Goal: Information Seeking & Learning: Understand process/instructions

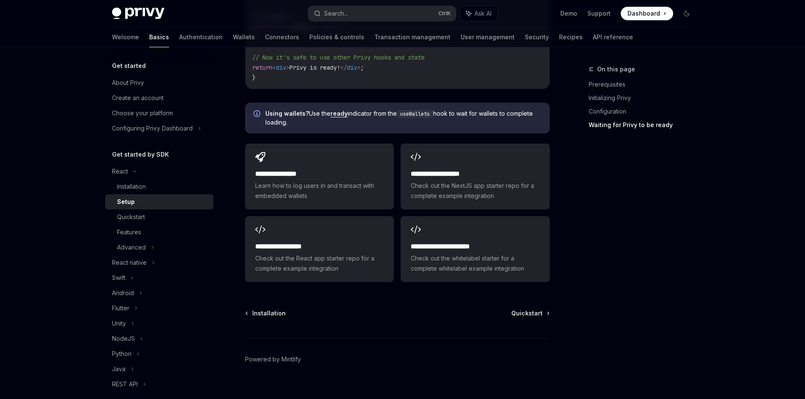
scroll to position [85, 0]
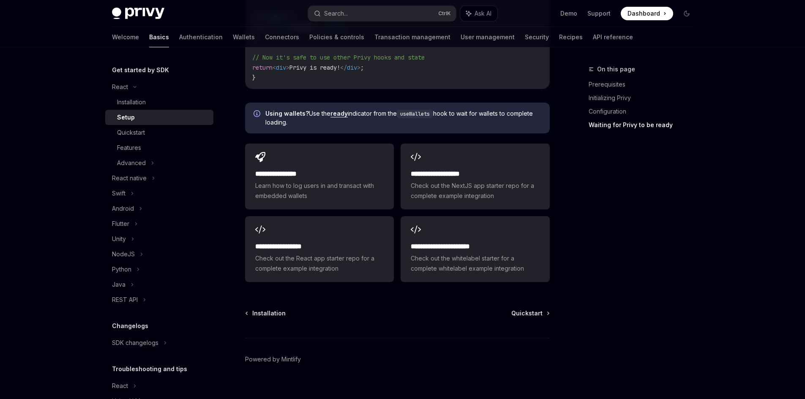
click at [158, 121] on div "Setup" at bounding box center [162, 117] width 91 height 10
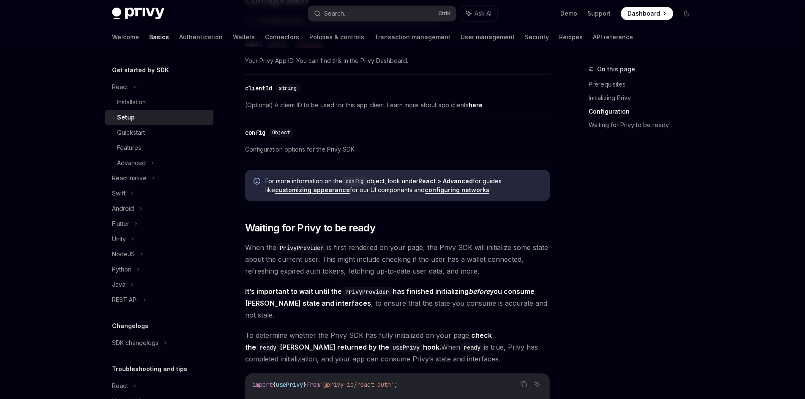
scroll to position [634, 0]
drag, startPoint x: 259, startPoint y: 147, endPoint x: 315, endPoint y: 151, distance: 55.5
click at [315, 151] on span "Configuration options for the Privy SDK." at bounding box center [397, 149] width 305 height 10
click at [319, 205] on div "​ Prerequisites Before you begin, make sure you have set up your Privy app and …" at bounding box center [397, 88] width 305 height 1231
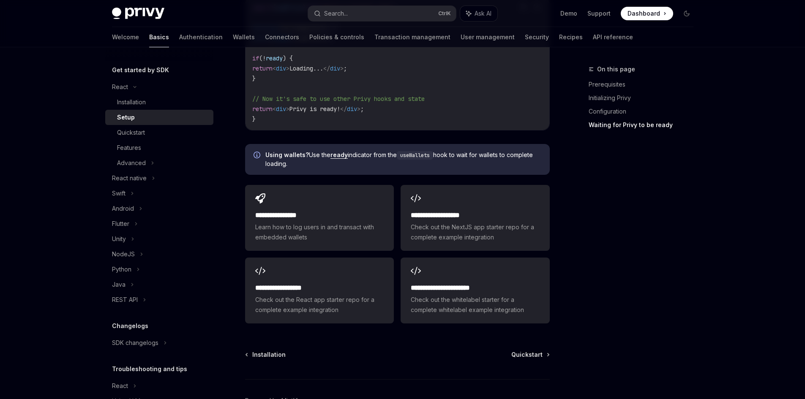
scroll to position [1014, 0]
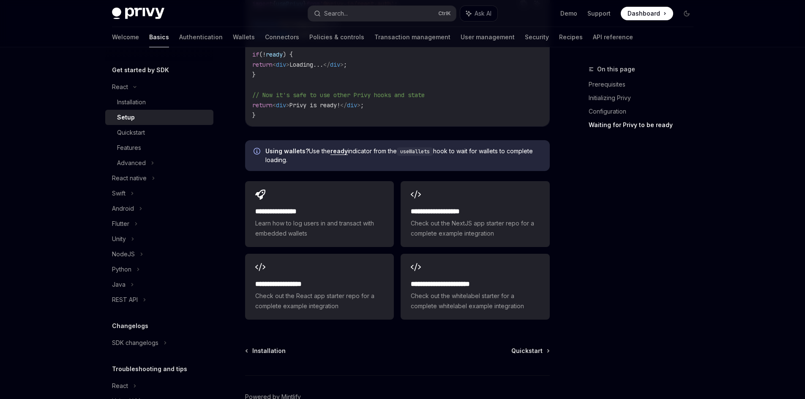
click at [623, 206] on div "On this page Prerequisites Initializing Privy Configuration Waiting for Privy t…" at bounding box center [636, 231] width 128 height 335
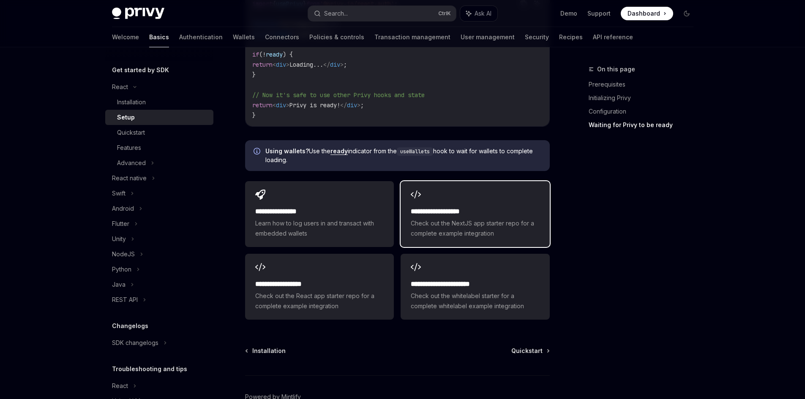
click at [506, 218] on span "Check out the NextJS app starter repo for a complete example integration" at bounding box center [475, 228] width 128 height 20
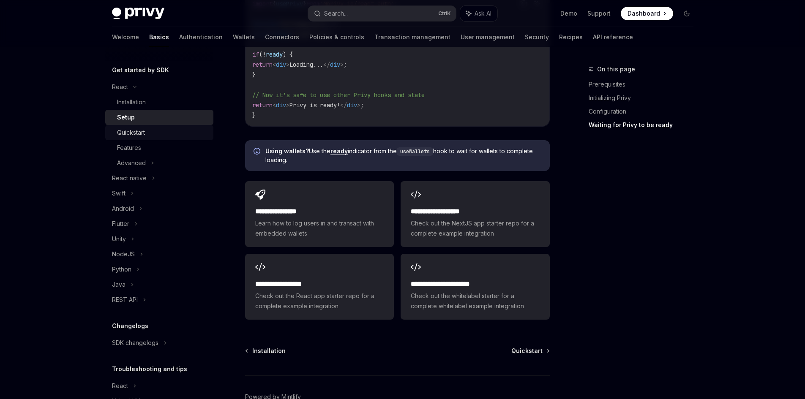
click at [157, 131] on div "Quickstart" at bounding box center [162, 133] width 91 height 10
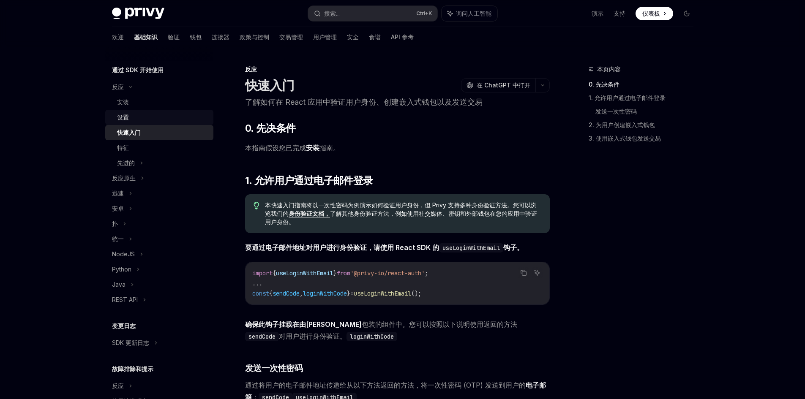
click at [150, 111] on link "设置" at bounding box center [159, 117] width 108 height 15
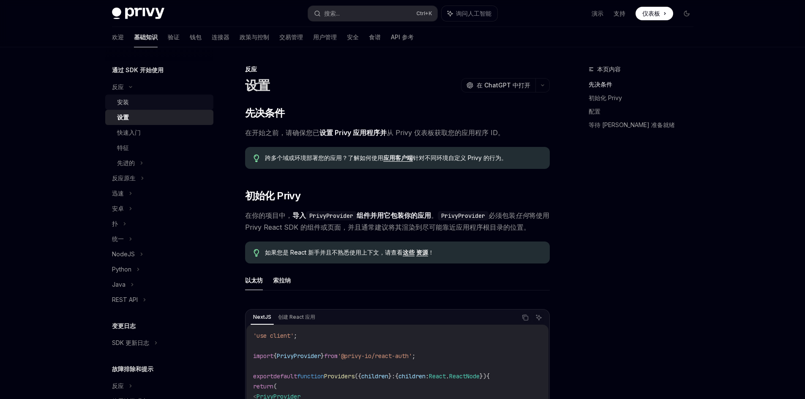
click at [150, 102] on div "安装" at bounding box center [162, 102] width 91 height 10
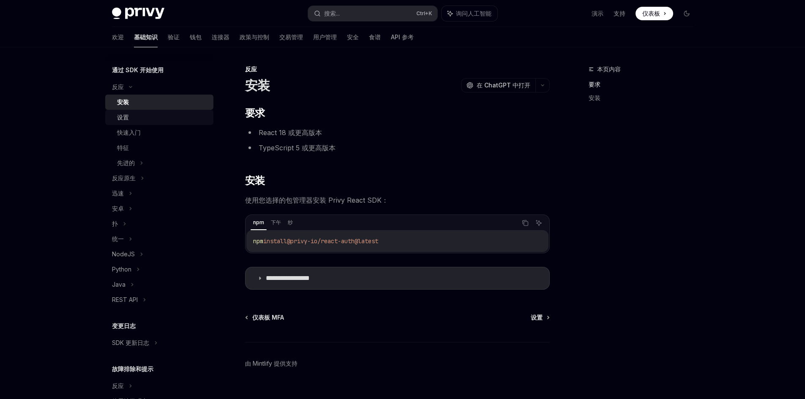
click at [142, 112] on link "设置" at bounding box center [159, 117] width 108 height 15
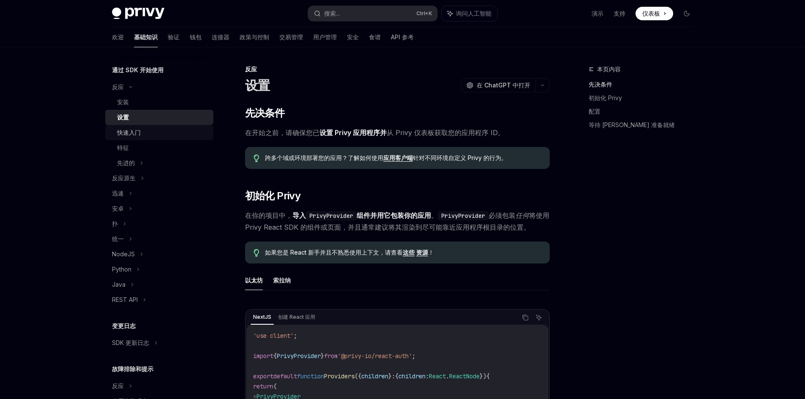
click at [142, 129] on div "快速入门" at bounding box center [162, 133] width 91 height 10
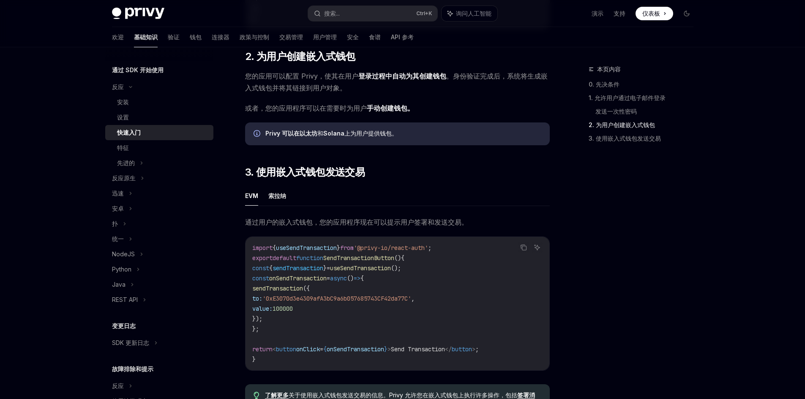
scroll to position [492, 0]
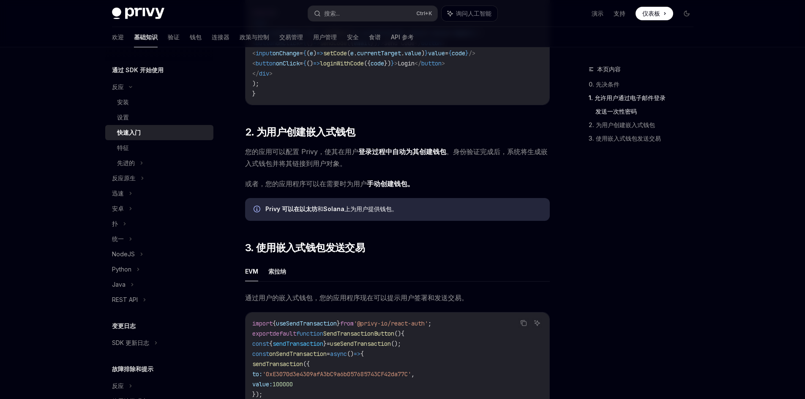
click at [344, 213] on font "上为用户提供钱包" at bounding box center [367, 208] width 47 height 7
click at [150, 142] on link "特征" at bounding box center [159, 147] width 108 height 15
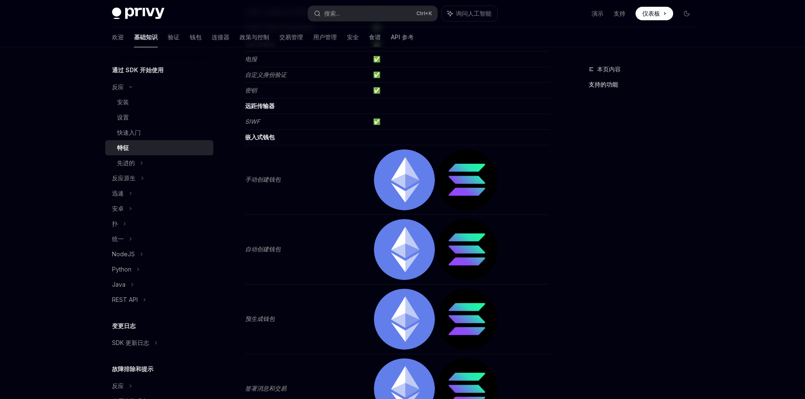
scroll to position [211, 0]
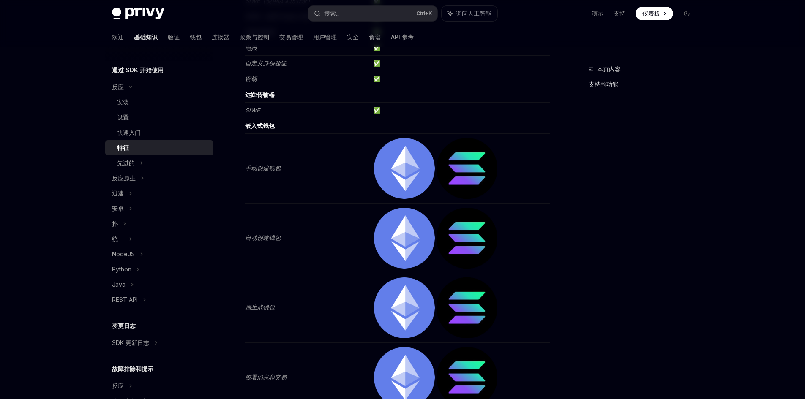
click at [344, 243] on td "自动创建钱包" at bounding box center [307, 239] width 125 height 70
click at [490, 237] on img at bounding box center [467, 238] width 61 height 61
click at [425, 242] on img at bounding box center [404, 238] width 61 height 61
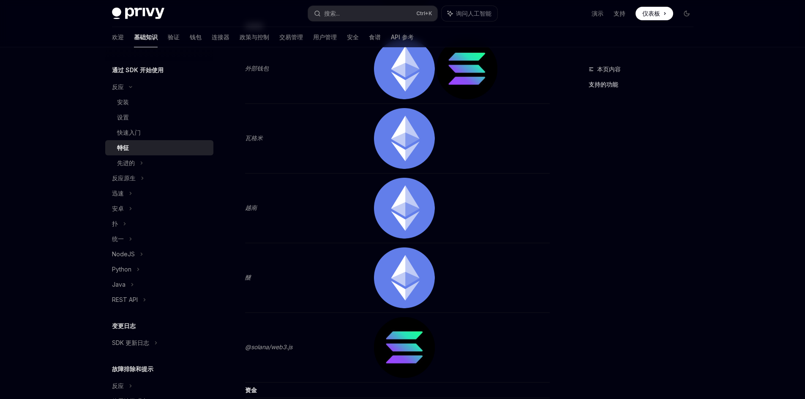
scroll to position [1437, 0]
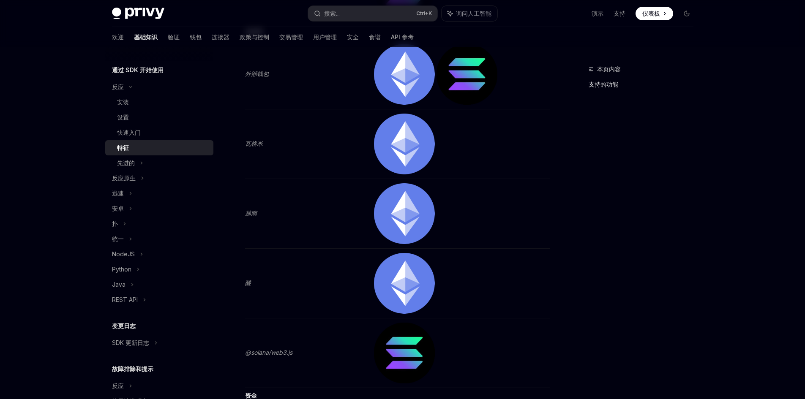
click at [423, 241] on img at bounding box center [404, 213] width 61 height 61
click at [609, 87] on font "支持的功能" at bounding box center [604, 84] width 30 height 7
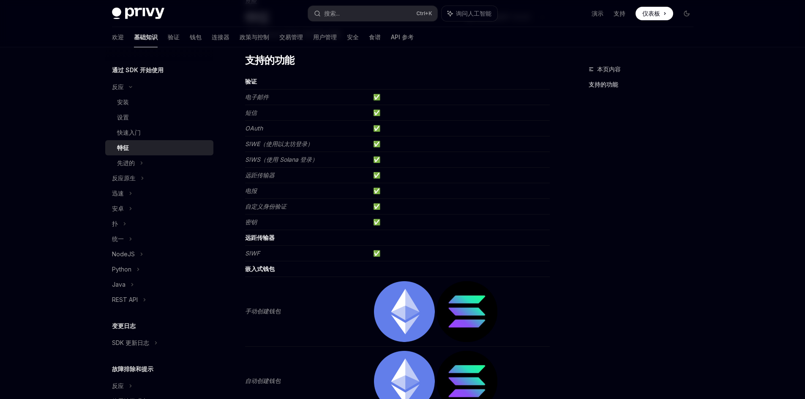
scroll to position [57, 0]
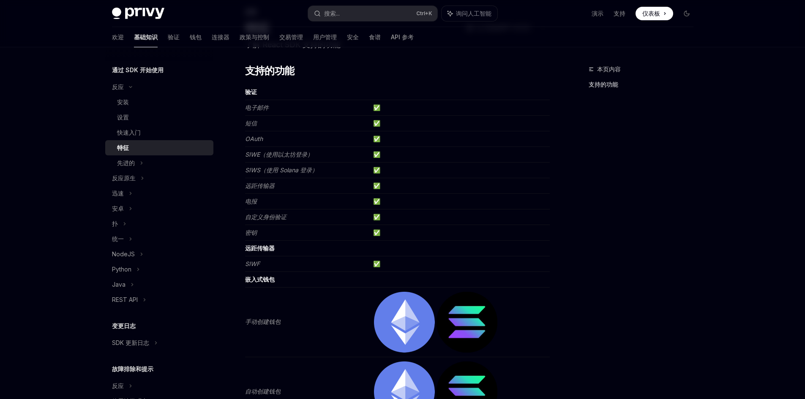
click at [265, 281] on font "嵌入式钱包" at bounding box center [260, 279] width 30 height 7
click at [271, 246] on font "远距传输器" at bounding box center [260, 248] width 30 height 7
drag, startPoint x: 286, startPoint y: 156, endPoint x: 312, endPoint y: 161, distance: 27.1
click at [312, 161] on td "SIWE（使用以太坊登录）" at bounding box center [307, 155] width 125 height 16
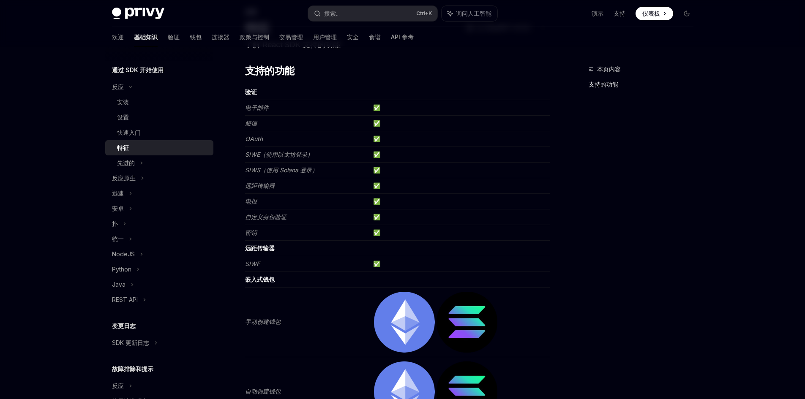
click at [294, 178] on td "远距传输器" at bounding box center [307, 186] width 125 height 16
drag, startPoint x: 256, startPoint y: 158, endPoint x: 339, endPoint y: 154, distance: 82.5
click at [339, 154] on td "SIWE（使用以太坊登录）" at bounding box center [307, 155] width 125 height 16
click at [466, 165] on td "✅" at bounding box center [460, 171] width 180 height 16
click at [380, 156] on font "✅" at bounding box center [376, 154] width 7 height 7
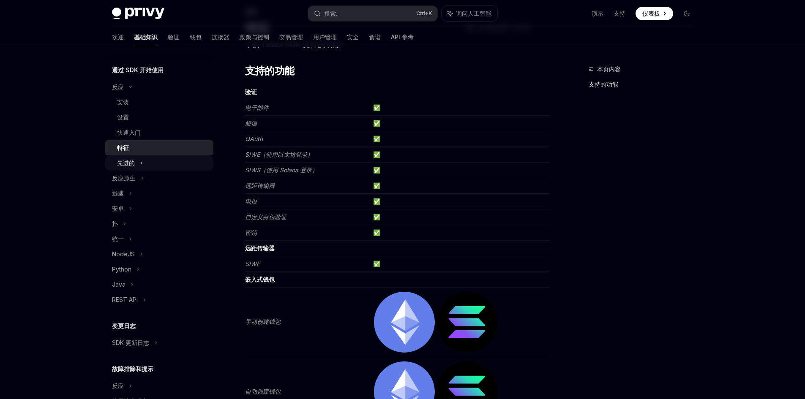
click at [129, 163] on font "先进的" at bounding box center [126, 162] width 18 height 7
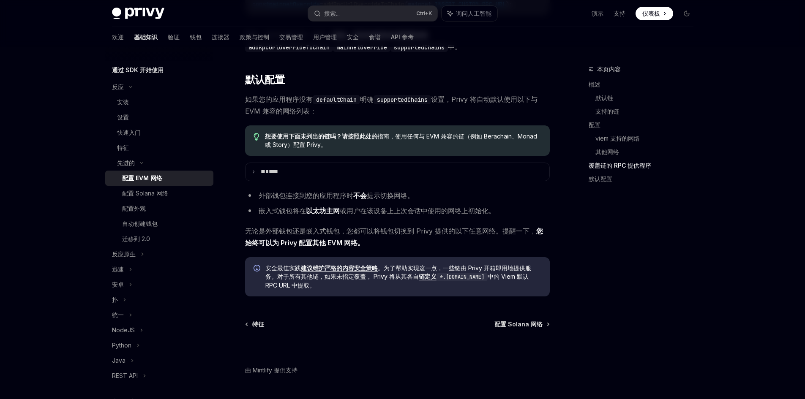
scroll to position [1824, 0]
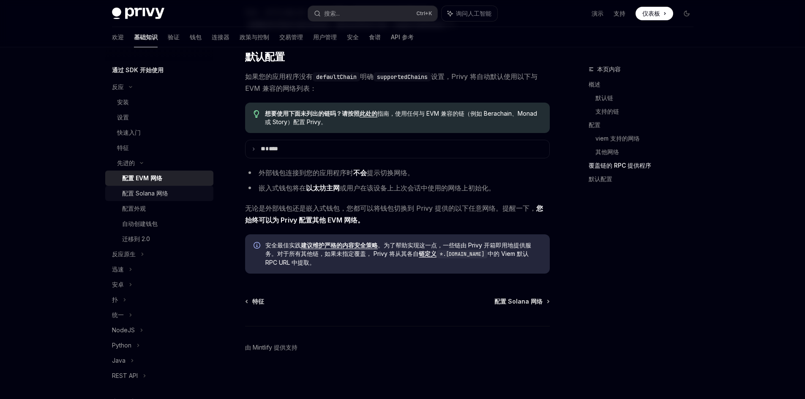
click at [170, 195] on div "配置 Solana 网络" at bounding box center [165, 193] width 86 height 10
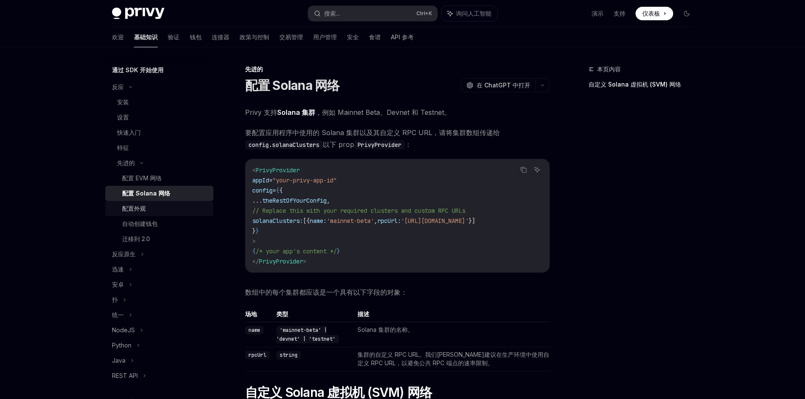
click at [147, 210] on div "配置外观" at bounding box center [165, 209] width 86 height 10
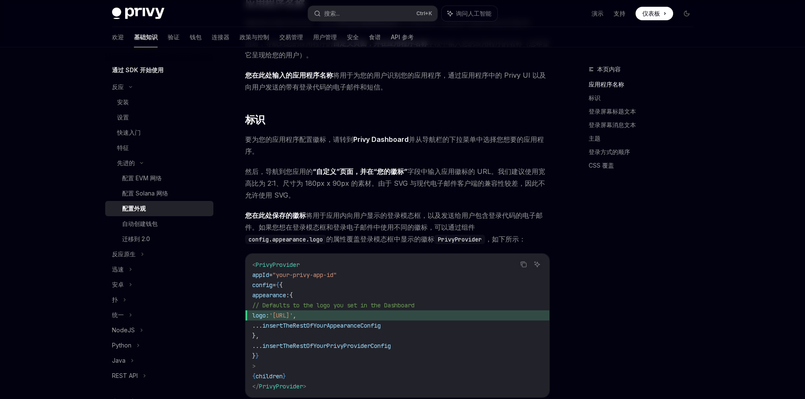
scroll to position [254, 0]
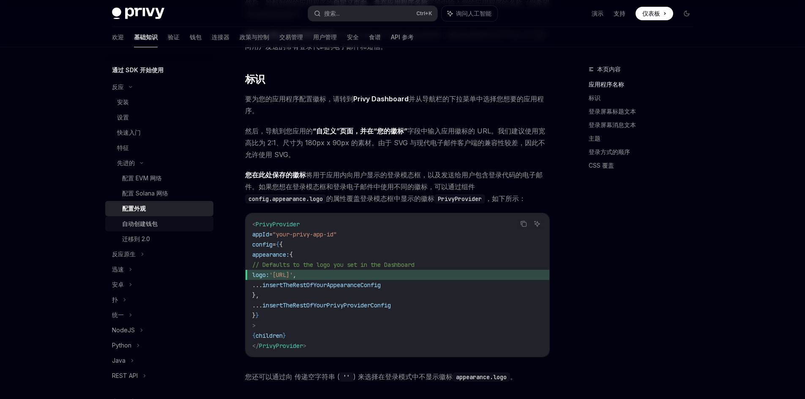
click at [155, 221] on font "自动创建钱包" at bounding box center [140, 223] width 36 height 7
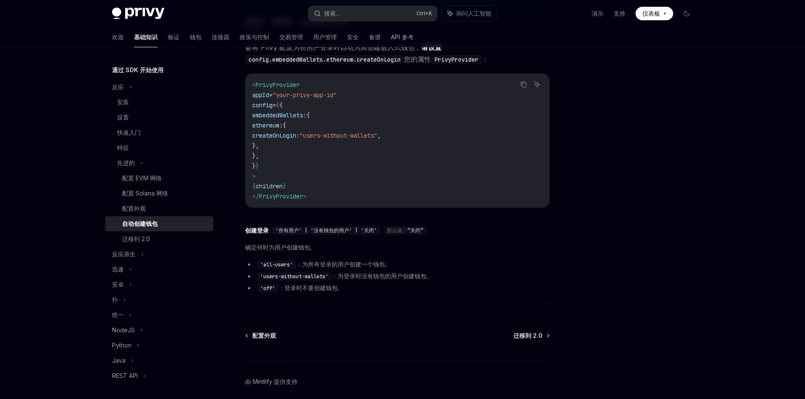
scroll to position [252, 0]
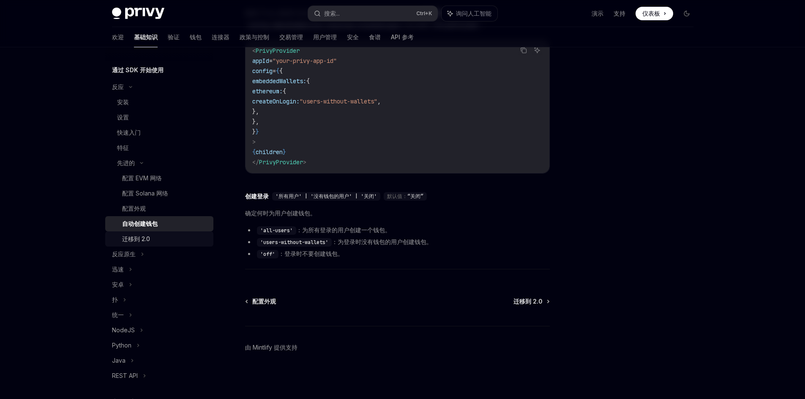
click at [145, 232] on link "迁移到 2.0" at bounding box center [159, 239] width 108 height 15
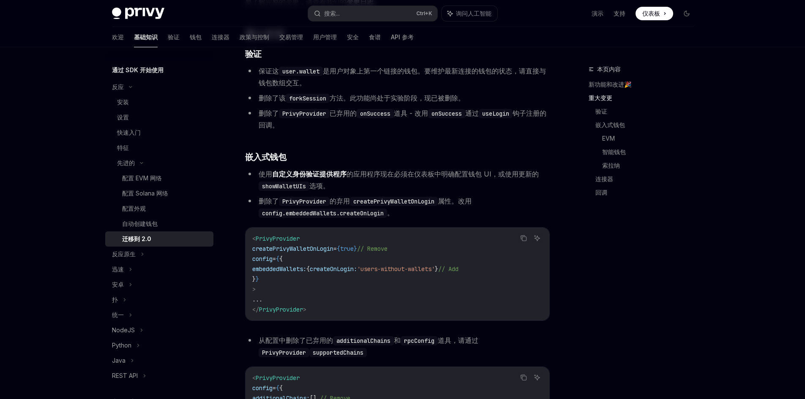
scroll to position [296, 0]
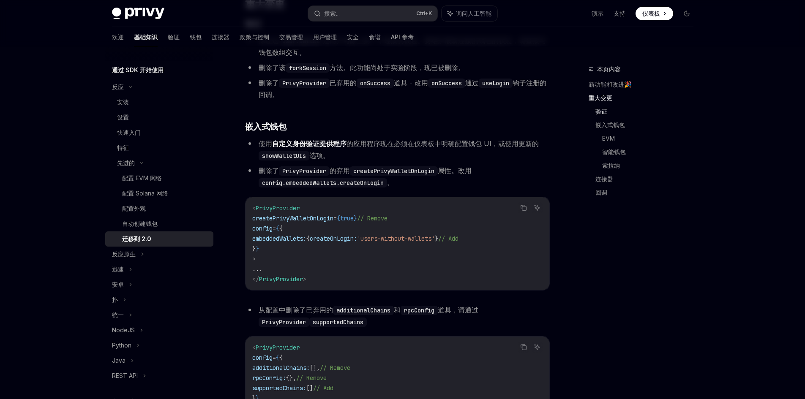
click at [391, 214] on code "< PrivyProvider createPrivyWalletOnLogin = { true } // Remove config = { { embe…" at bounding box center [397, 243] width 290 height 81
click at [311, 216] on span "createPrivyWalletOnLogin" at bounding box center [292, 219] width 81 height 8
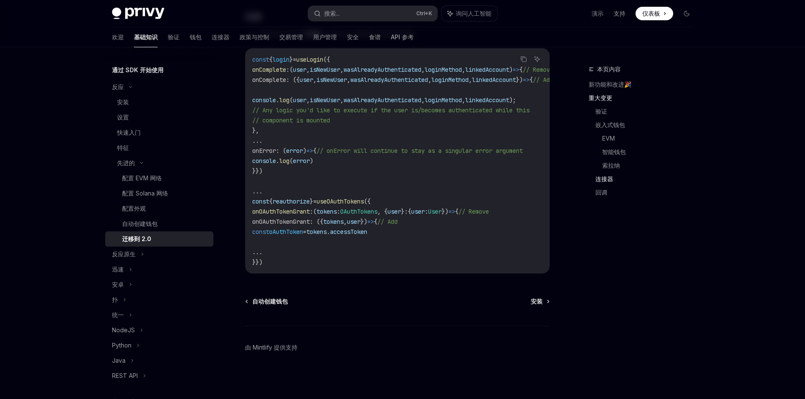
scroll to position [2393, 0]
click at [131, 255] on font "反应原生" at bounding box center [124, 254] width 24 height 7
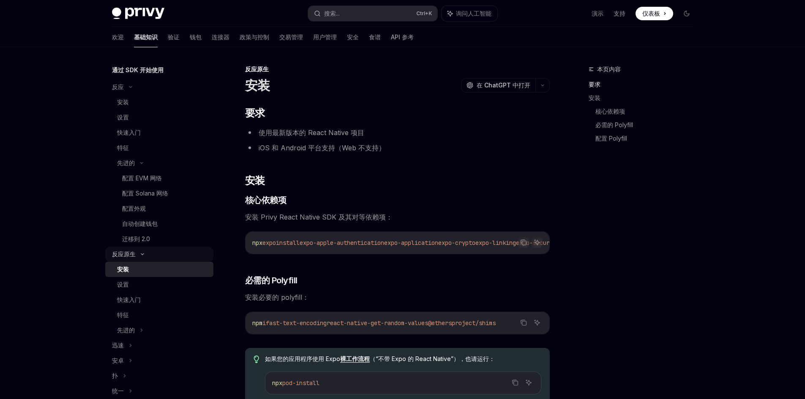
click at [131, 255] on font "反应原生" at bounding box center [124, 254] width 24 height 7
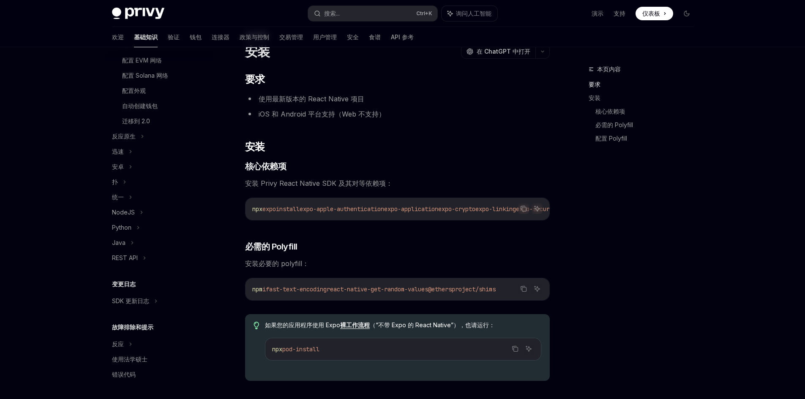
scroll to position [85, 0]
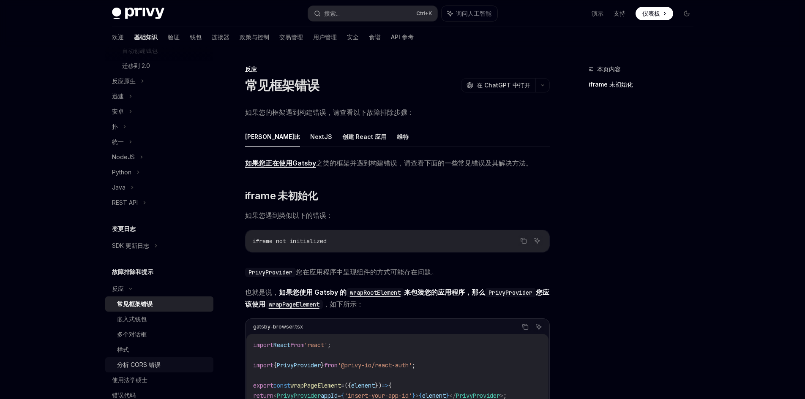
scroll to position [279, 0]
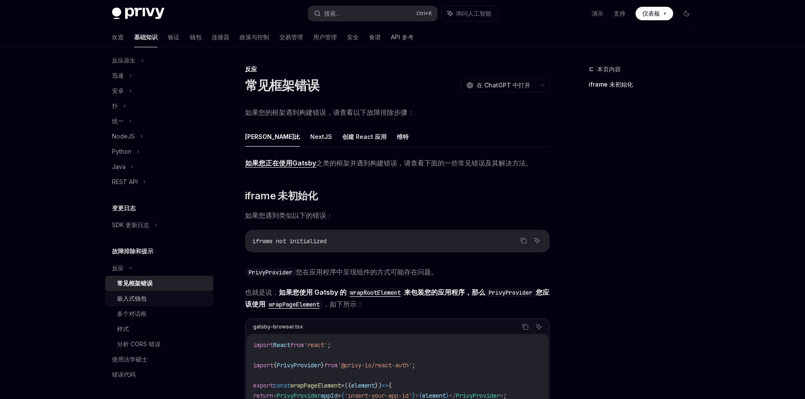
click at [163, 301] on div "嵌入式钱包" at bounding box center [162, 299] width 91 height 10
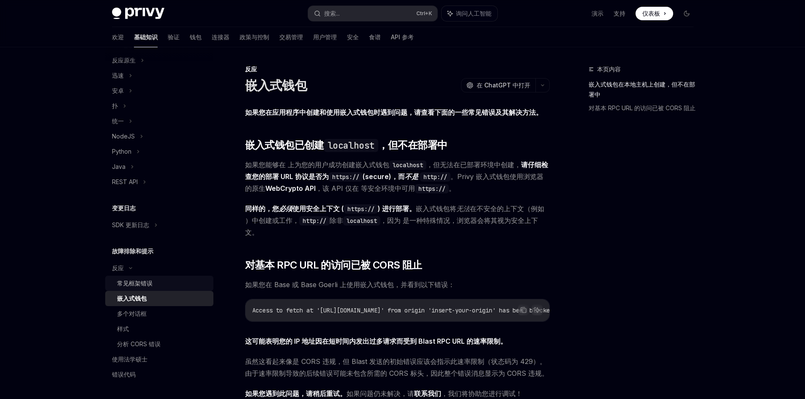
click at [152, 282] on font "常见框架错误" at bounding box center [135, 283] width 36 height 7
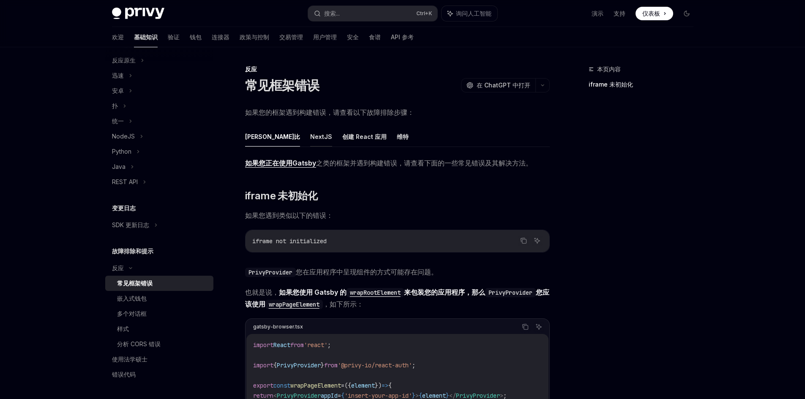
click at [310, 138] on font "NextJS" at bounding box center [321, 136] width 22 height 7
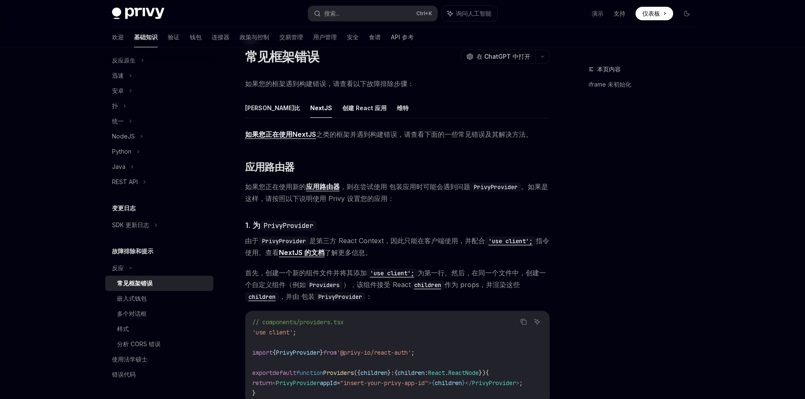
scroll to position [42, 0]
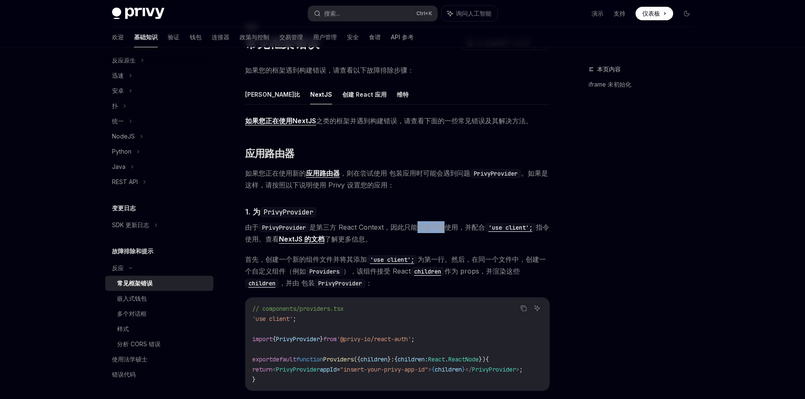
drag, startPoint x: 416, startPoint y: 227, endPoint x: 446, endPoint y: 228, distance: 29.6
click at [446, 228] on font "是第三方 React Context，因此只能在客户端使用，并配合" at bounding box center [397, 227] width 176 height 8
click at [523, 245] on span "由于 PrivyProvider 是第三方 React Context，因此只能在客户端使用，并配合 'use client'; 指令使用。查看 NextJS…" at bounding box center [397, 233] width 305 height 24
drag, startPoint x: 562, startPoint y: 222, endPoint x: 611, endPoint y: 201, distance: 53.6
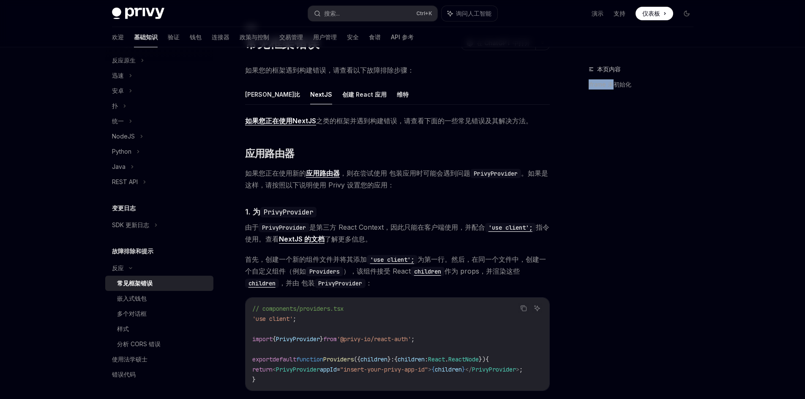
click at [589, 212] on div "本页内容 iframe 未初始化" at bounding box center [636, 231] width 128 height 335
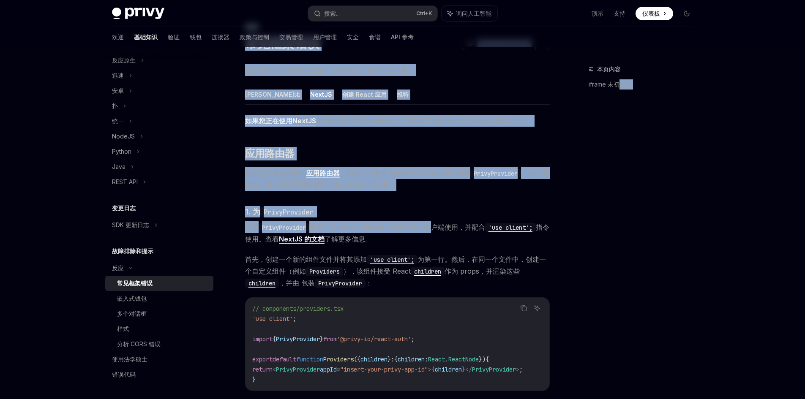
drag, startPoint x: 617, startPoint y: 233, endPoint x: 434, endPoint y: 229, distance: 183.5
click at [434, 229] on font "是第三方 React Context，因此只能在客户端使用，并配合" at bounding box center [397, 227] width 176 height 8
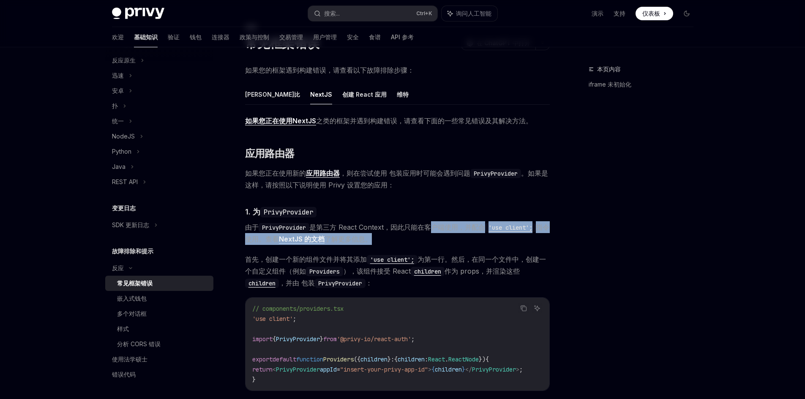
scroll to position [0, 5]
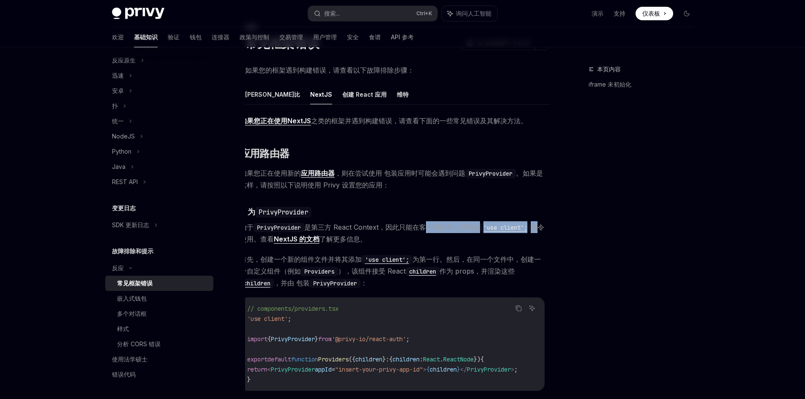
drag, startPoint x: 434, startPoint y: 229, endPoint x: 544, endPoint y: 231, distance: 110.3
click at [544, 231] on span "由于 PrivyProvider 是第三方 React Context，因此只能在客户端使用，并配合 'use client'; 指令使用。查看 NextJS…" at bounding box center [392, 233] width 305 height 24
click at [251, 243] on span "由于 PrivyProvider 是第三方 React Context，因此只能在客户端使用，并配合 'use client'; 指令使用。查看 NextJS…" at bounding box center [392, 233] width 305 height 24
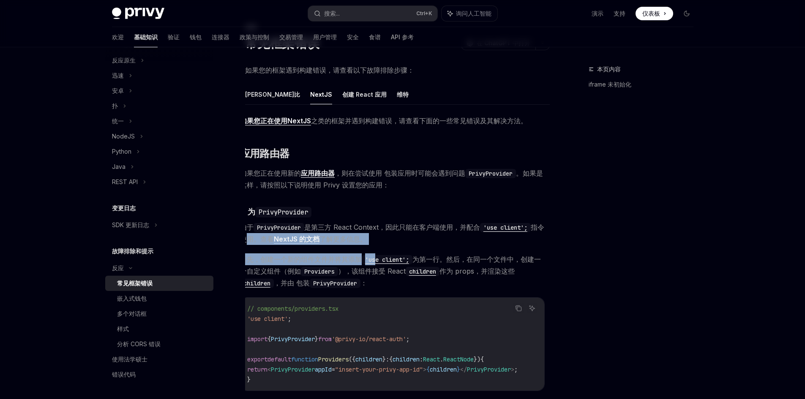
drag, startPoint x: 253, startPoint y: 242, endPoint x: 374, endPoint y: 249, distance: 121.9
click at [374, 249] on div "如果您正在使用NextJS 之类的框架 并遇到构建错误，请查看下面的一些常见错误及其解决方法。 ​ 应用路由器 如果您正在使用新的 应用路由器 ，则在尝试使用…" at bounding box center [397, 401] width 305 height 572
click at [340, 254] on span "首先，创建一个新的组件文件并将其添加 'use client'; 为第一行。然后，在同一个文件中，创建一个自定义组件（例如 Providers ），该组件接受…" at bounding box center [392, 272] width 305 height 36
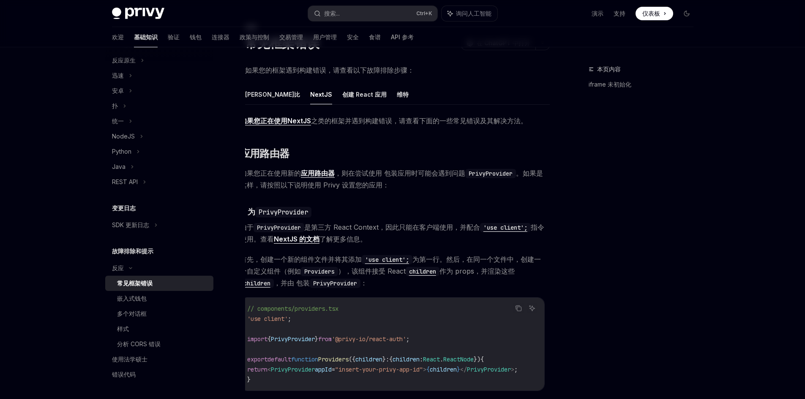
click at [304, 266] on span "首先，创建一个新的组件文件并将其添加 'use client'; 为第一行。然后，在同一个文件中，创建一个自定义组件（例如 Providers ），该组件接受…" at bounding box center [392, 272] width 305 height 36
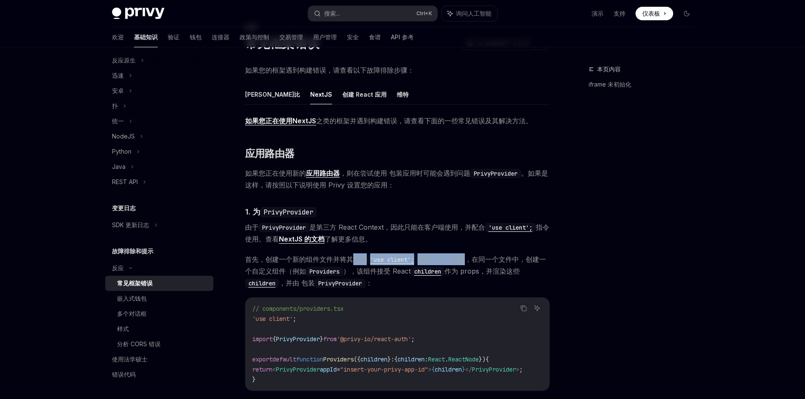
drag, startPoint x: 347, startPoint y: 261, endPoint x: 469, endPoint y: 254, distance: 121.9
click at [469, 254] on span "首先，创建一个新的组件文件并将其添加 'use client'; 为第一行。然后，在同一个文件中，创建一个自定义组件（例如 Providers ），该组件接受…" at bounding box center [397, 272] width 305 height 36
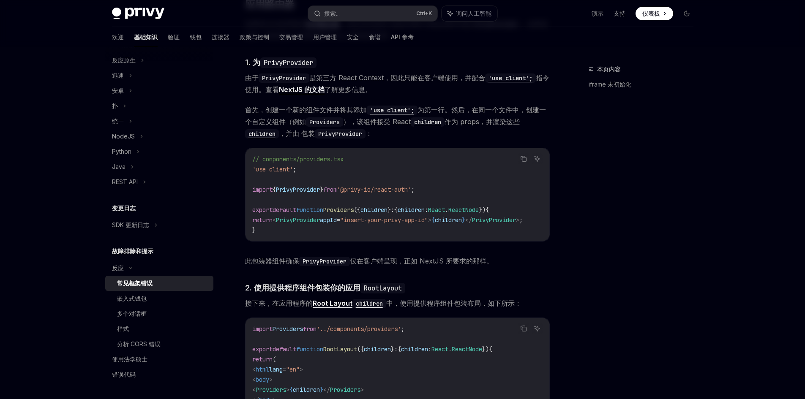
scroll to position [211, 0]
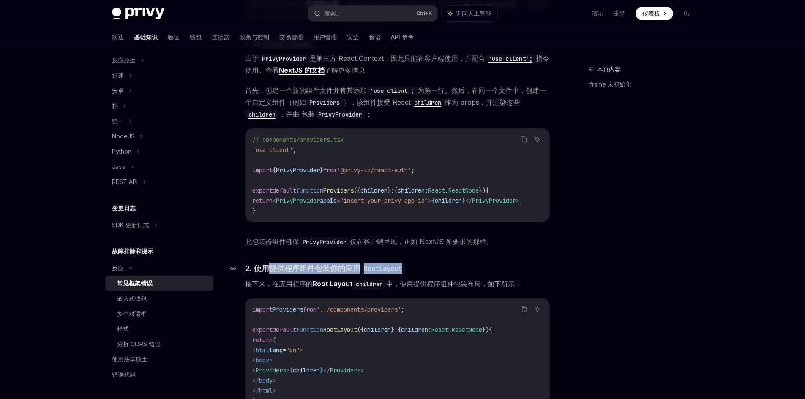
drag, startPoint x: 281, startPoint y: 271, endPoint x: 404, endPoint y: 276, distance: 122.6
click at [404, 274] on span "2. 使用提供程序组件包装你的应用 RootLayout" at bounding box center [325, 268] width 160 height 11
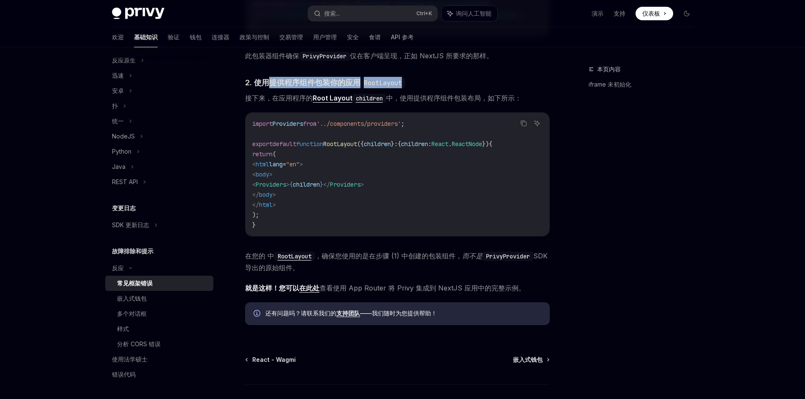
scroll to position [413, 0]
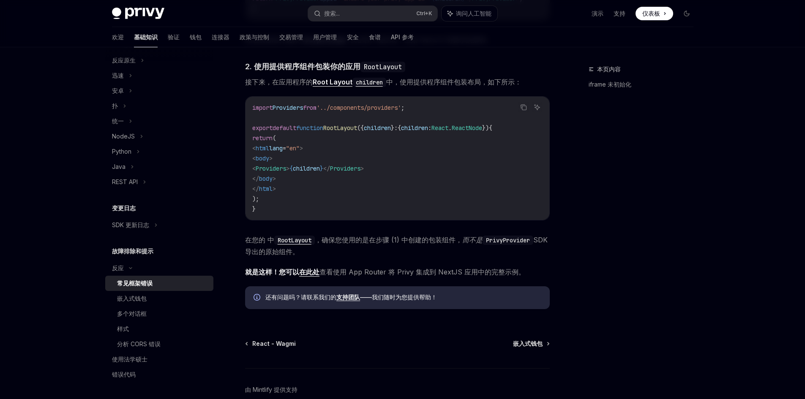
click at [617, 254] on div "本页内容 iframe 未初始化" at bounding box center [636, 231] width 128 height 335
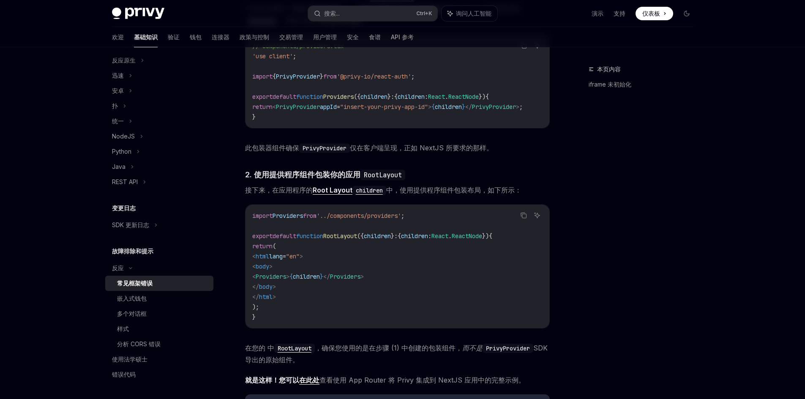
scroll to position [296, 0]
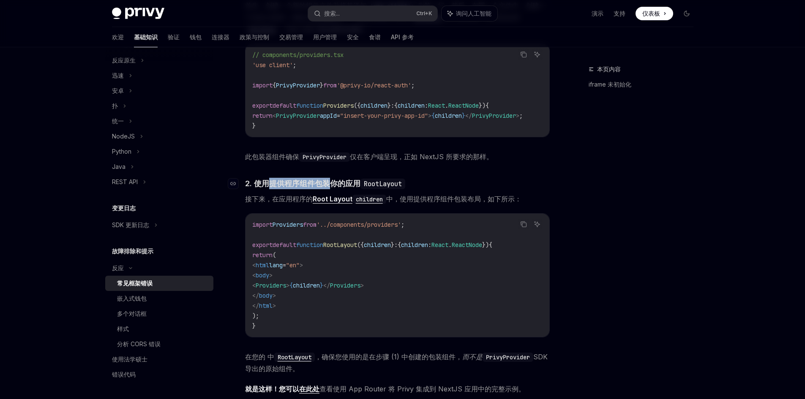
drag, startPoint x: 270, startPoint y: 183, endPoint x: 329, endPoint y: 188, distance: 58.5
click at [329, 188] on font "2. 使用提供程序组件包装你的应用" at bounding box center [302, 183] width 115 height 9
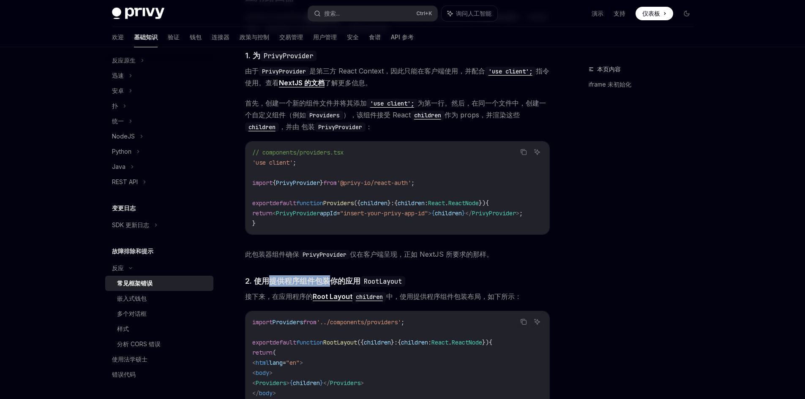
scroll to position [158, 0]
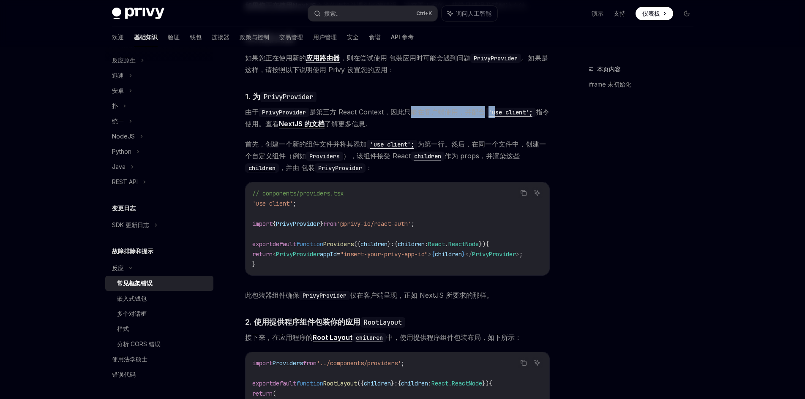
drag, startPoint x: 413, startPoint y: 115, endPoint x: 498, endPoint y: 112, distance: 85.0
click at [498, 112] on span "由于 PrivyProvider 是第三方 React Context，因此只能在客户端使用，并配合 'use client'; 指令使用。查看 NextJS…" at bounding box center [397, 118] width 305 height 24
click at [406, 111] on font "是第三方 React Context，因此只能在客户端使用，并配合" at bounding box center [397, 112] width 176 height 8
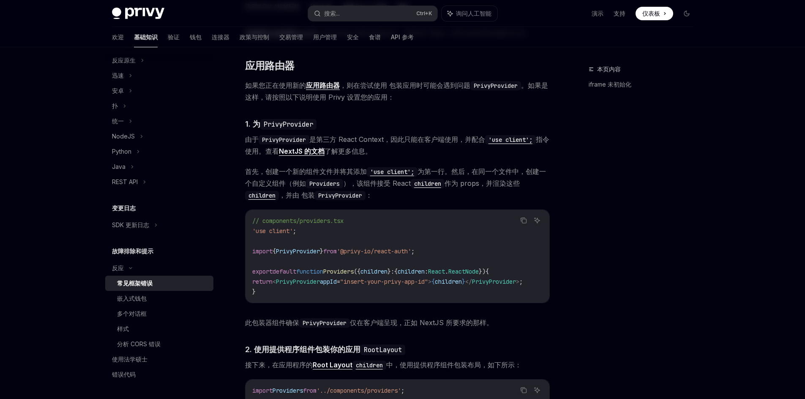
scroll to position [115, 0]
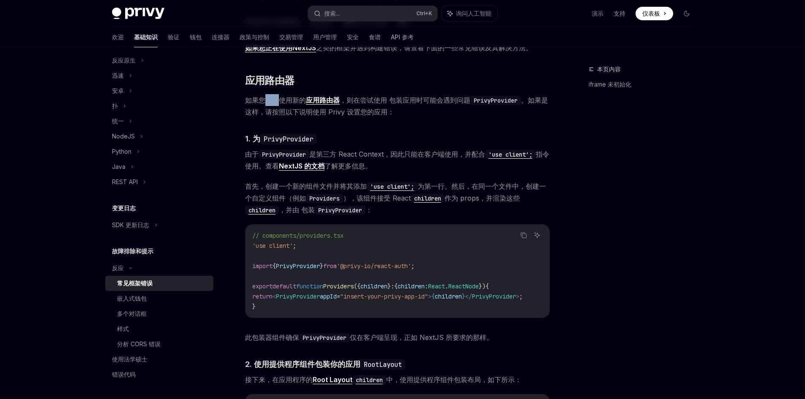
drag, startPoint x: 263, startPoint y: 101, endPoint x: 281, endPoint y: 100, distance: 18.2
click at [281, 100] on font "如果您正在使用新的" at bounding box center [275, 100] width 61 height 8
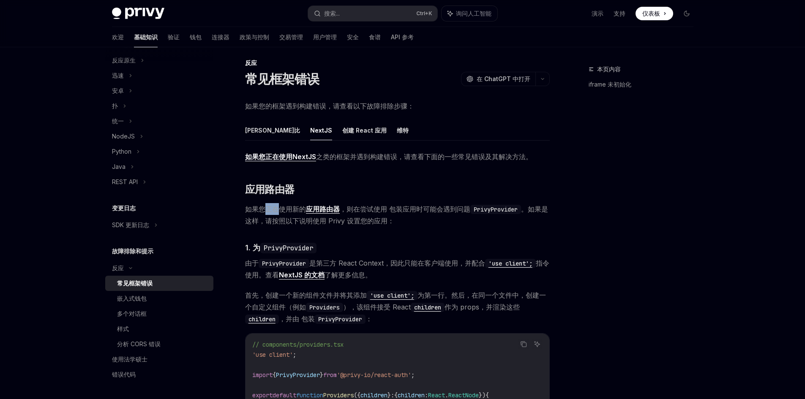
scroll to position [0, 0]
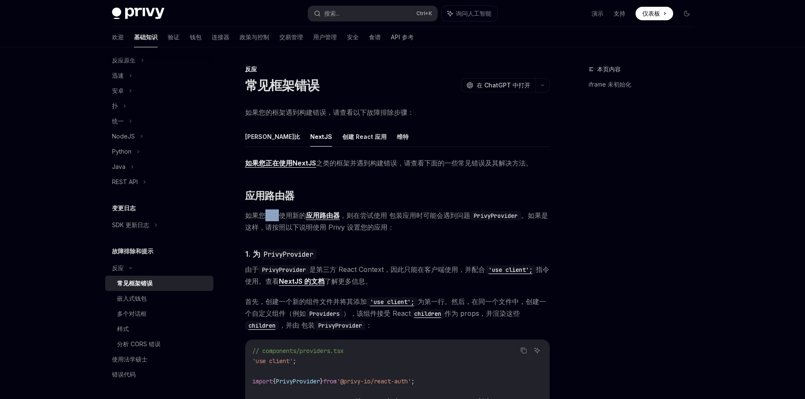
click at [269, 163] on font "如果您正在使用NextJS" at bounding box center [280, 163] width 71 height 8
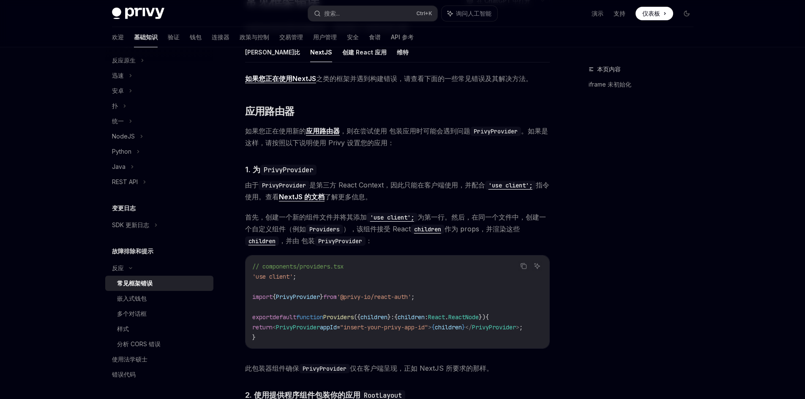
click at [354, 319] on span "Providers" at bounding box center [338, 318] width 30 height 8
click at [337, 290] on code "// components/providers.tsx 'use client' ; import { PrivyProvider } from '@priv…" at bounding box center [397, 302] width 291 height 81
drag, startPoint x: 337, startPoint y: 290, endPoint x: 330, endPoint y: 286, distance: 8.5
click at [330, 286] on code "// components/providers.tsx 'use client' ; import { PrivyProvider } from '@priv…" at bounding box center [397, 302] width 291 height 81
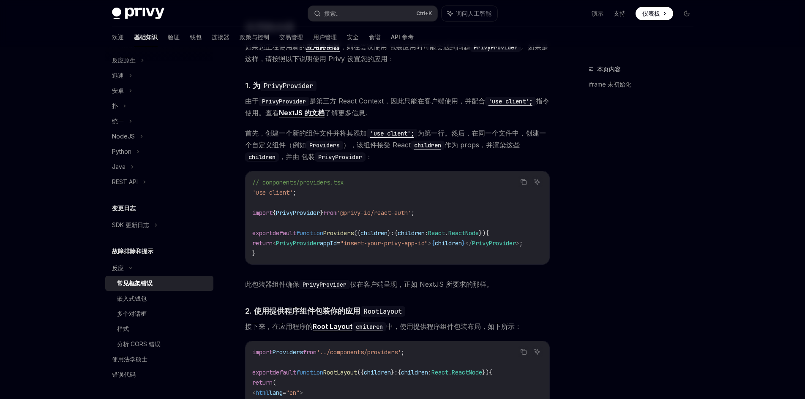
scroll to position [169, 0]
click at [418, 260] on div "// components/providers.tsx 'use client' ; import { PrivyProvider } from '@priv…" at bounding box center [398, 217] width 304 height 93
drag, startPoint x: 388, startPoint y: 282, endPoint x: 381, endPoint y: 280, distance: 7.5
click at [381, 280] on div "如果您正在使用NextJS 之类的框架 并遇到构建错误，请查看下面的一些常见错误及其解决方法。 ​ 应用路由器 如果您正在使用新的 应用路由器 ，则在尝试使用…" at bounding box center [397, 274] width 305 height 572
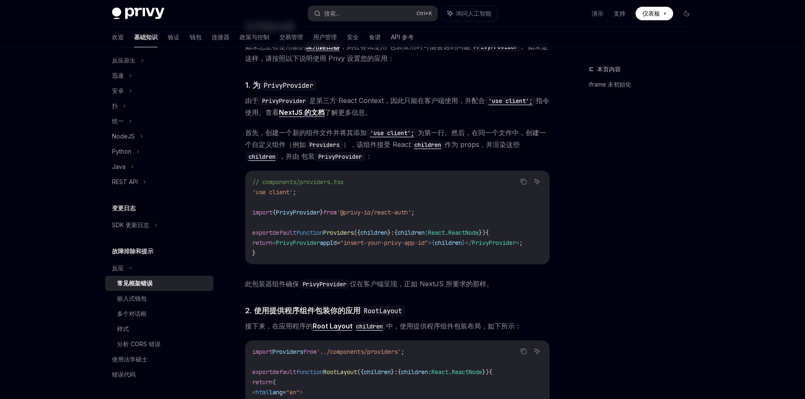
click at [608, 239] on div "本页内容 iframe 未初始化" at bounding box center [636, 231] width 128 height 335
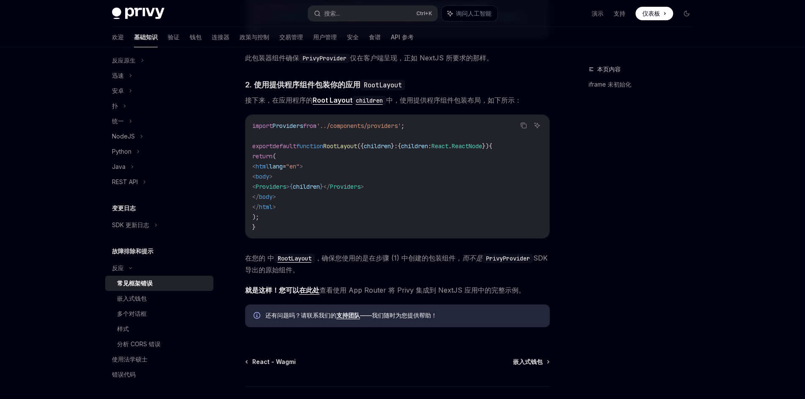
scroll to position [380, 0]
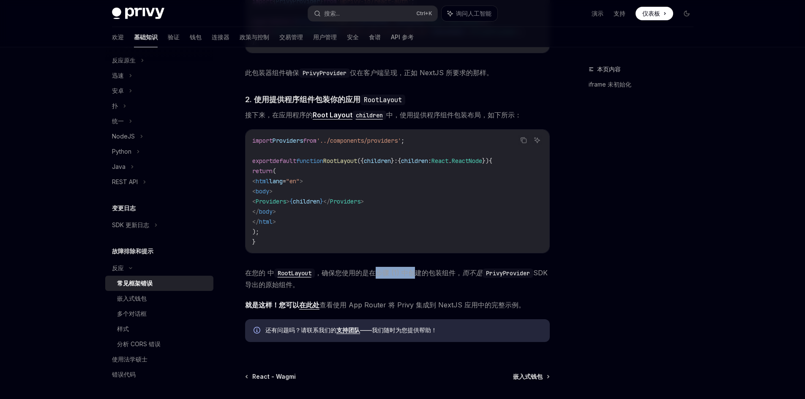
drag, startPoint x: 378, startPoint y: 278, endPoint x: 417, endPoint y: 282, distance: 39.1
click at [417, 282] on span "在您的 中 RootLayout ，确保您使用的是在步骤 (1) 中创建的包装组件， 而不是 PrivyProvider SDK 导出的 原始组件。" at bounding box center [397, 279] width 305 height 24
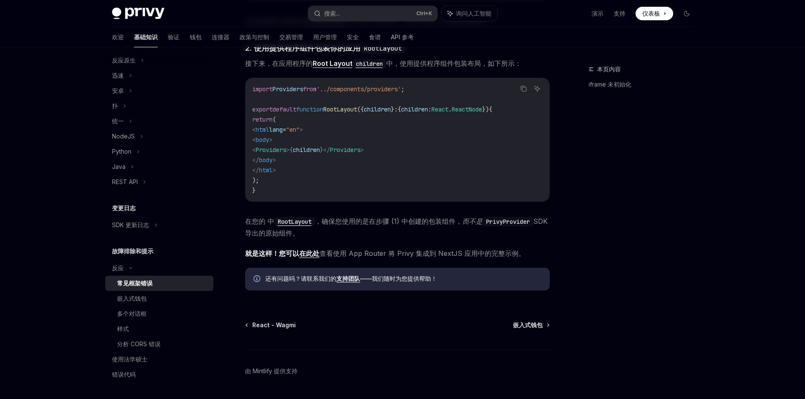
scroll to position [465, 0]
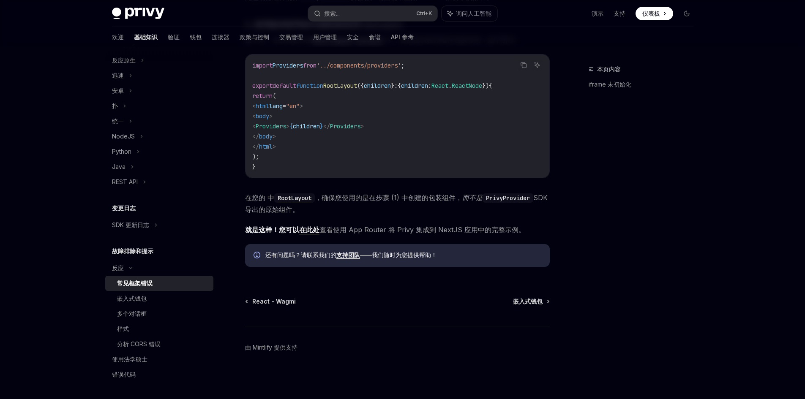
click at [163, 288] on div "常见框架错误" at bounding box center [162, 284] width 91 height 10
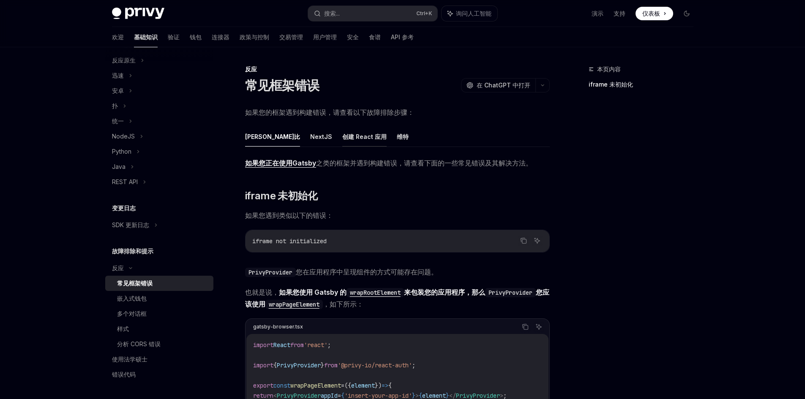
click at [342, 141] on font "创建 React 应用" at bounding box center [364, 137] width 44 height 10
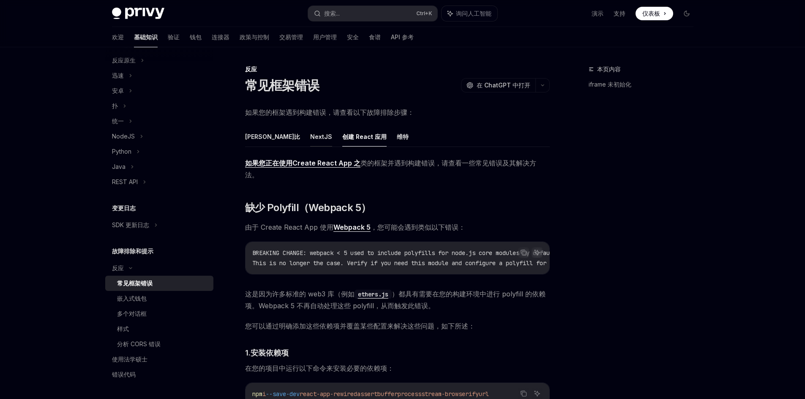
click at [310, 137] on font "NextJS" at bounding box center [321, 136] width 22 height 7
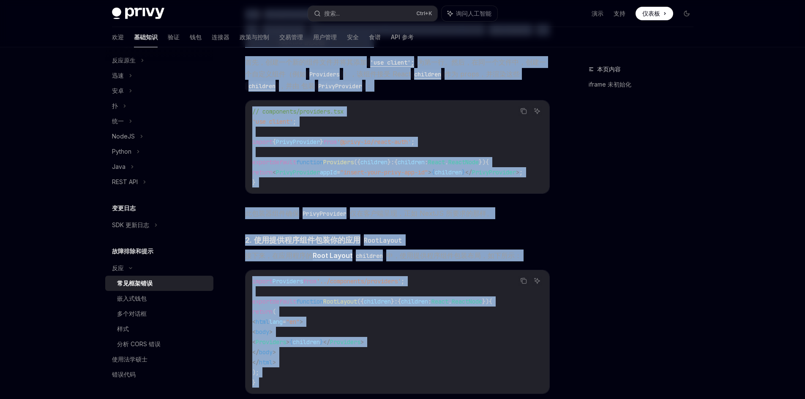
scroll to position [380, 0]
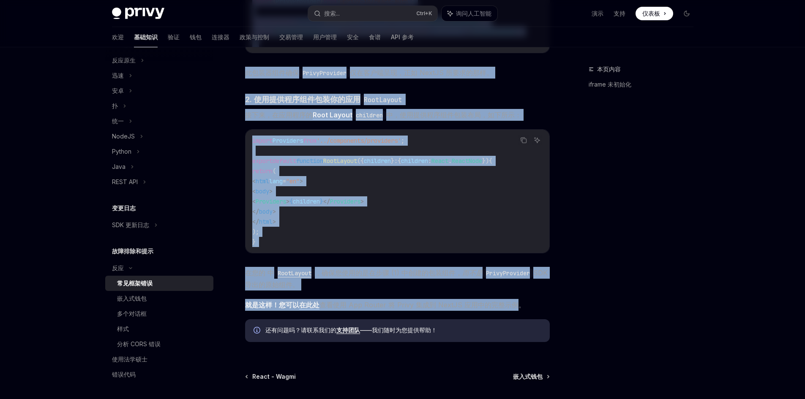
drag, startPoint x: 243, startPoint y: 72, endPoint x: 516, endPoint y: 309, distance: 361.3
click at [516, 309] on div "反应 常见框架错误 OpenAI 在 ChatGPT 中打开 OpenAI 在 ChatGPT 中打开 如果您的框架遇到构建错误，请查看以下故障排除步骤： 盖…" at bounding box center [318, 79] width 467 height 791
copy div "如果您正在使用NextJS 之类的框架 并遇到构建错误，请查看下面的一些常见错误及其解决方法。 ​ 应用路由器 如果您正在使用新的 应用路由器 ，则在尝试使用…"
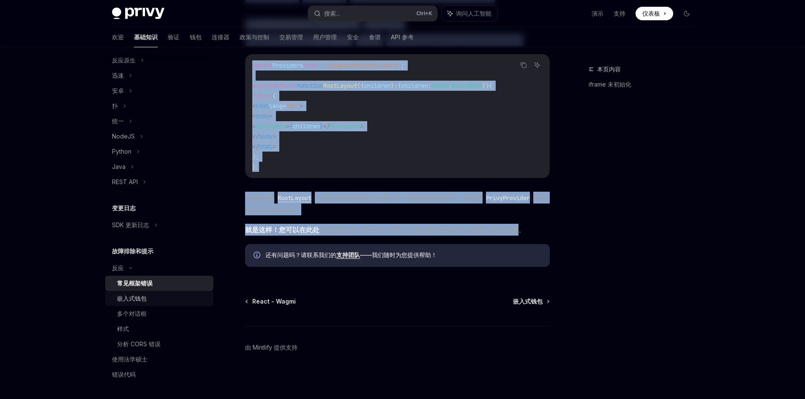
click at [179, 300] on div "嵌入式钱包" at bounding box center [162, 299] width 91 height 10
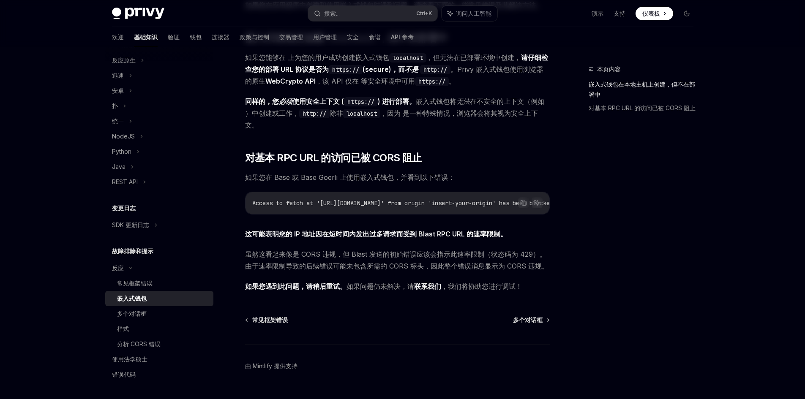
scroll to position [129, 0]
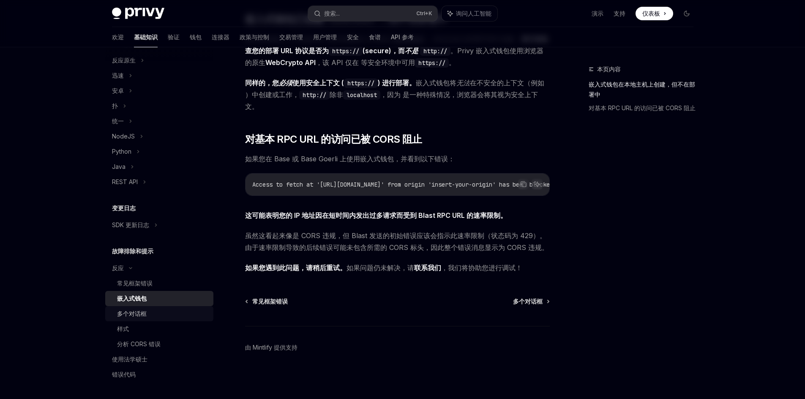
click at [168, 312] on div "多个对话框" at bounding box center [162, 314] width 91 height 10
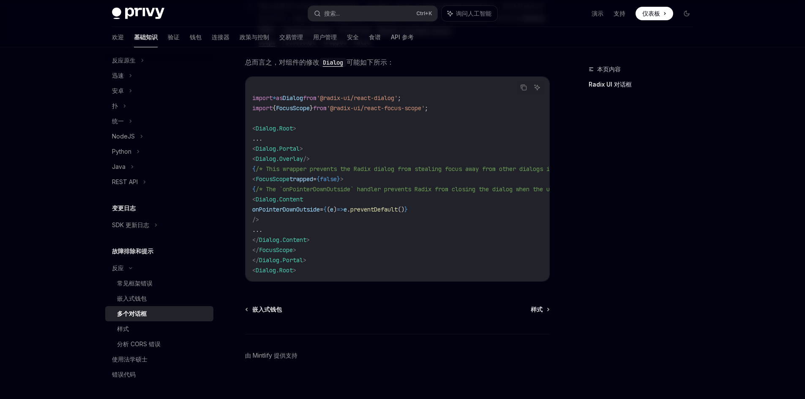
scroll to position [329, 0]
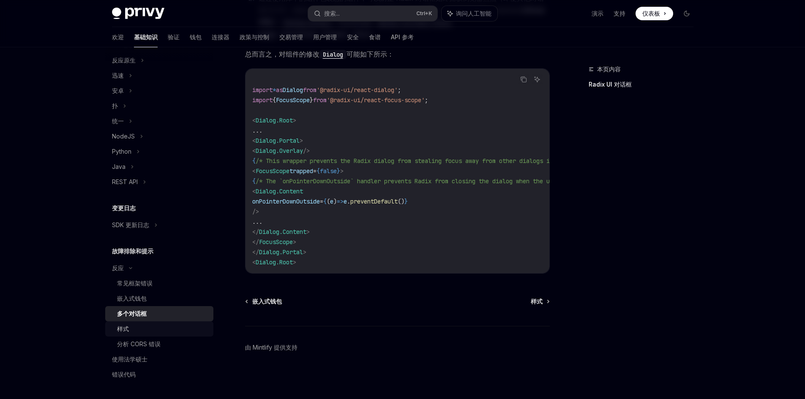
click at [130, 329] on div "样式" at bounding box center [162, 329] width 91 height 10
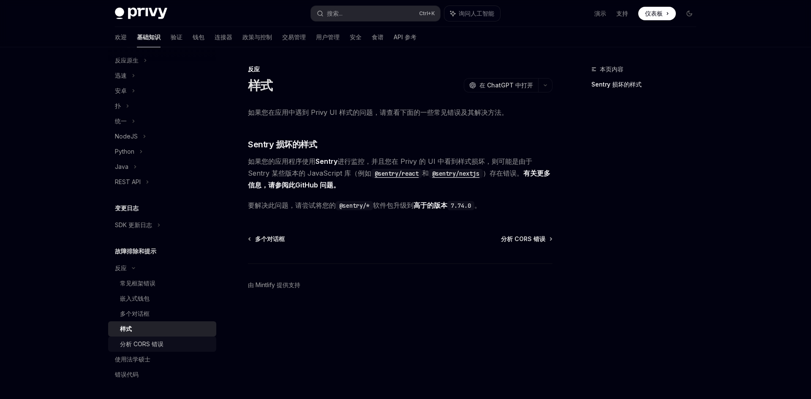
click at [158, 347] on font "分析 CORS 错误" at bounding box center [142, 344] width 44 height 7
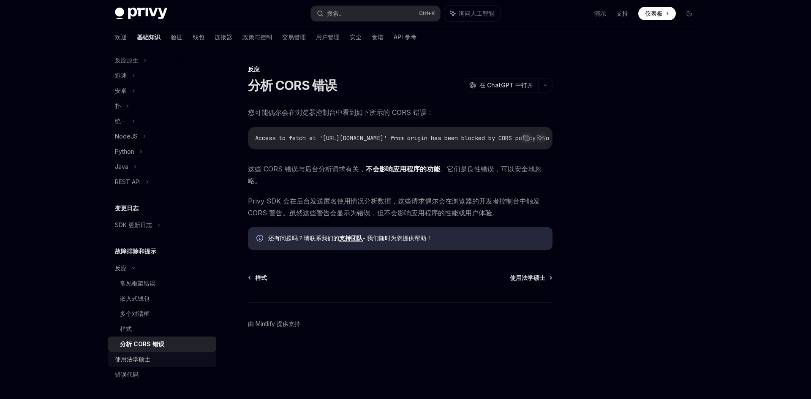
click at [170, 363] on div "使用法学硕士" at bounding box center [163, 360] width 96 height 10
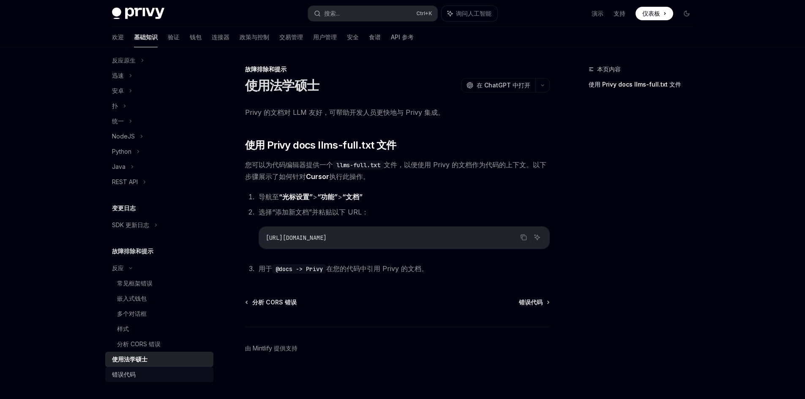
click at [132, 376] on font "错误代码" at bounding box center [124, 374] width 24 height 7
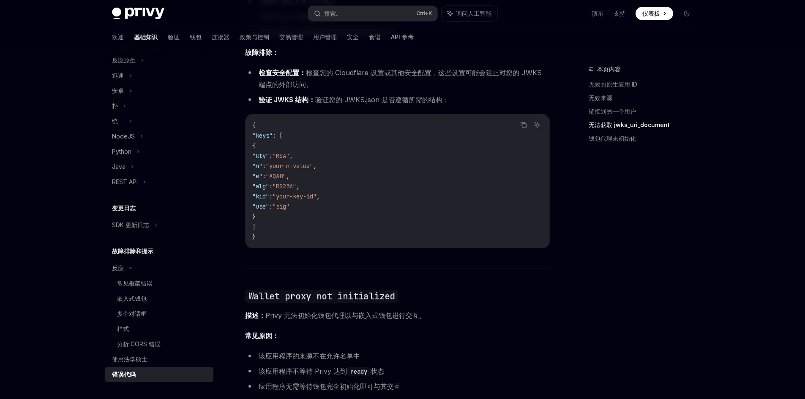
scroll to position [1189, 0]
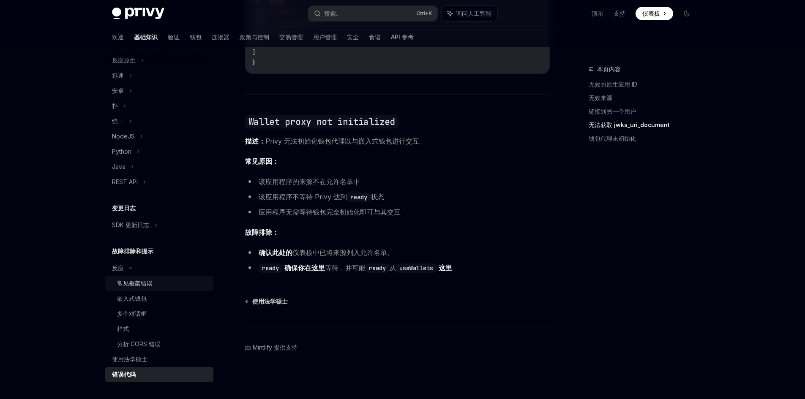
click at [136, 285] on font "常见框架错误" at bounding box center [135, 283] width 36 height 7
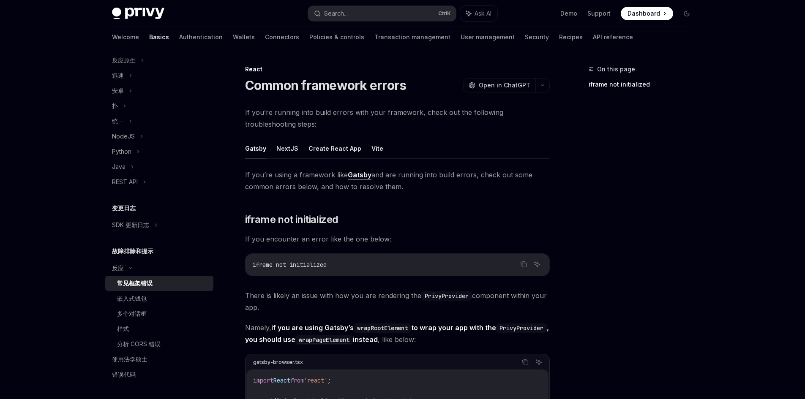
type textarea "*"
